Goal: Book appointment/travel/reservation

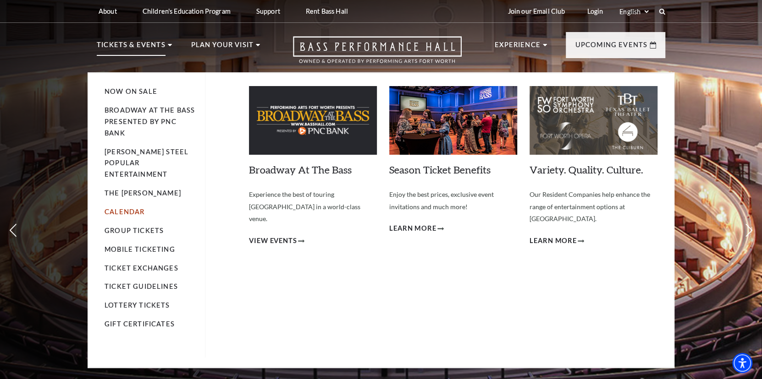
click at [137, 208] on link "Calendar" at bounding box center [124, 212] width 40 height 8
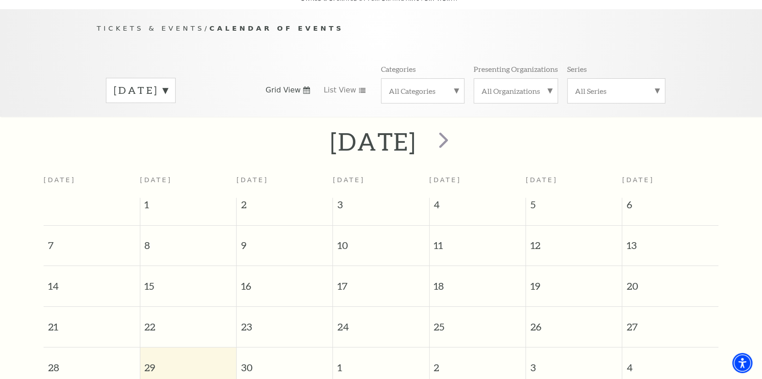
scroll to position [81, 0]
click at [456, 136] on span "next" at bounding box center [443, 142] width 26 height 26
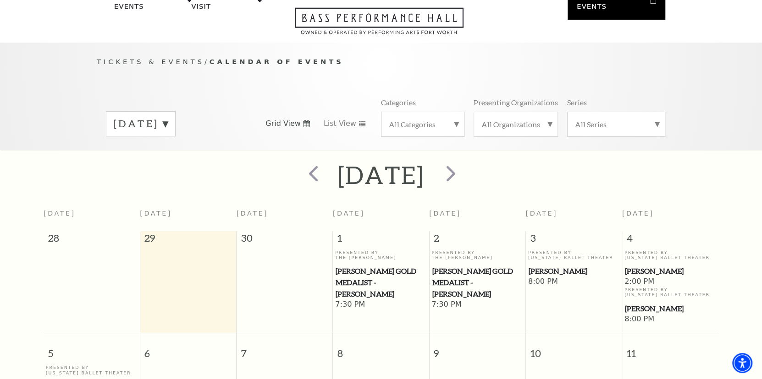
scroll to position [35, 0]
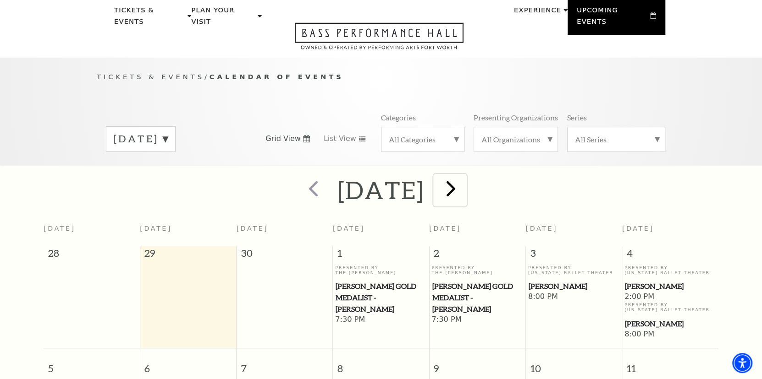
click at [464, 180] on span "next" at bounding box center [451, 189] width 26 height 26
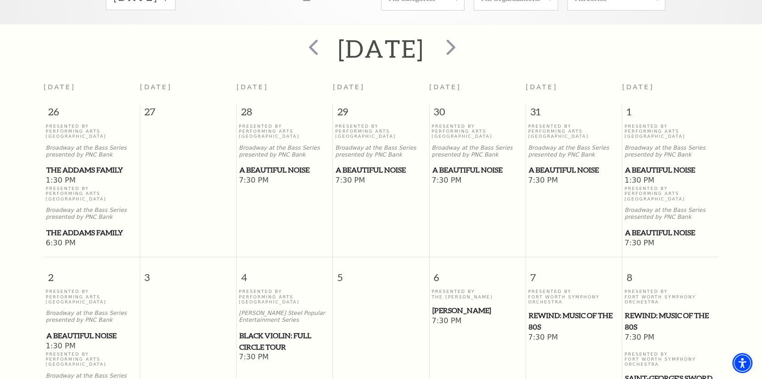
scroll to position [173, 0]
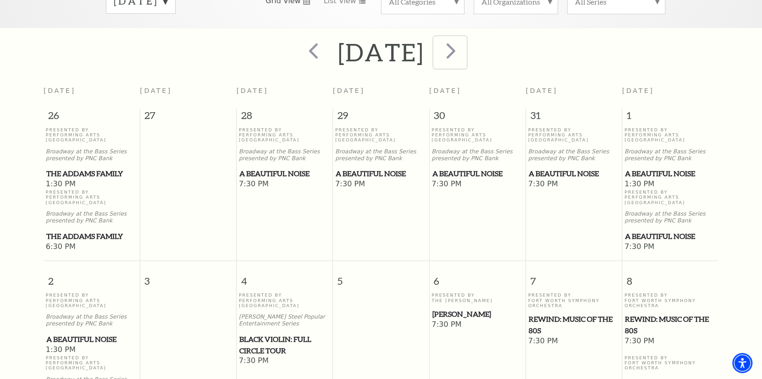
click at [464, 45] on span "next" at bounding box center [451, 51] width 26 height 26
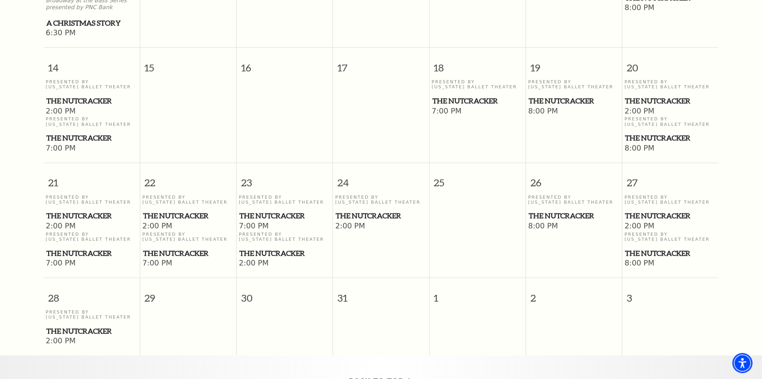
scroll to position [585, 0]
